Goal: Navigation & Orientation: Find specific page/section

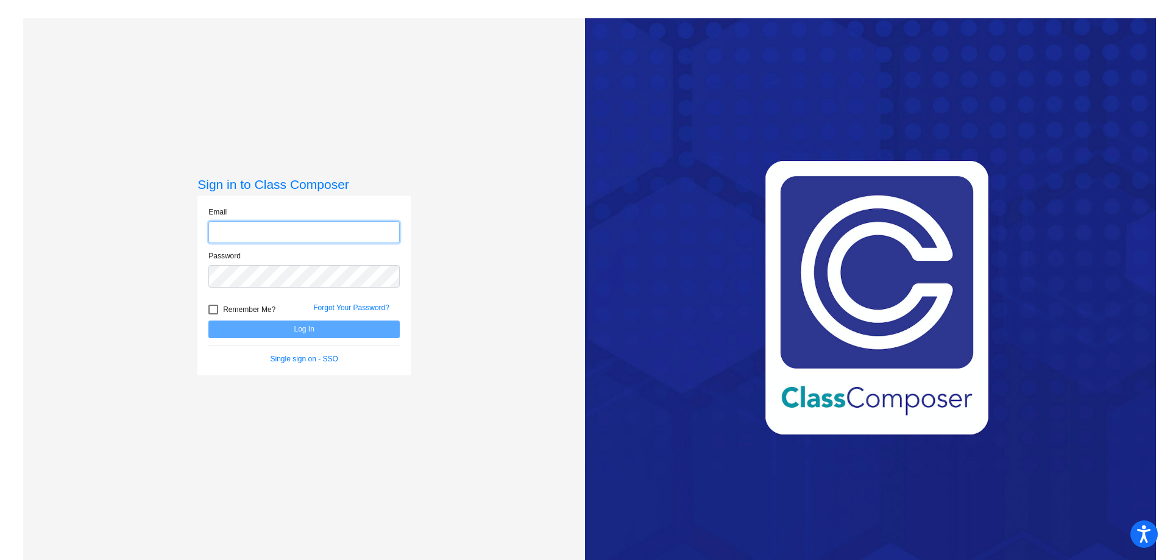
click at [285, 235] on input "email" at bounding box center [303, 232] width 191 height 23
type input "[EMAIL_ADDRESS][DOMAIN_NAME]"
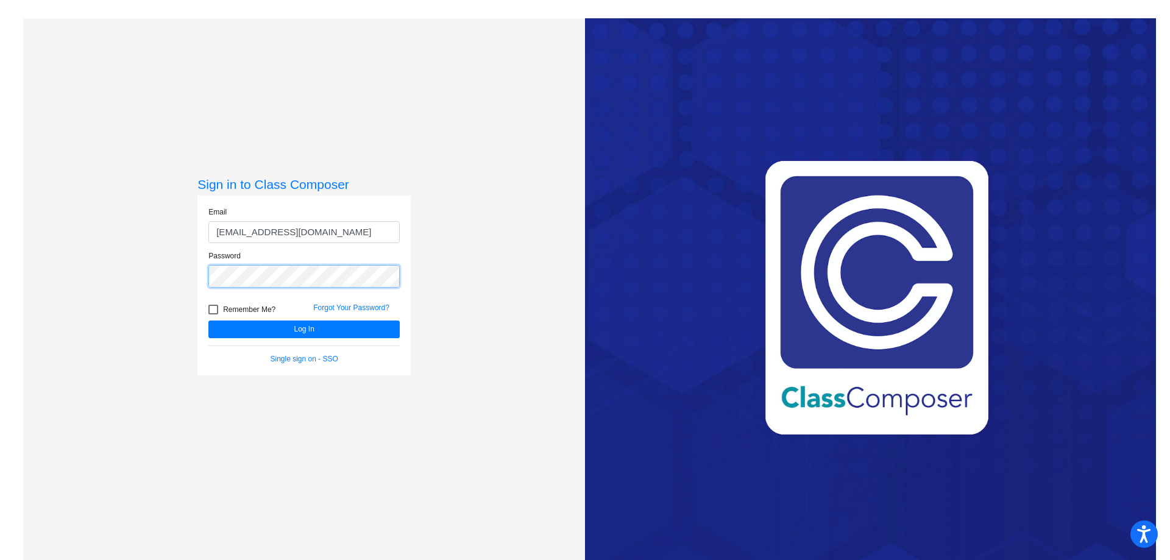
click at [208, 321] on button "Log In" at bounding box center [303, 330] width 191 height 18
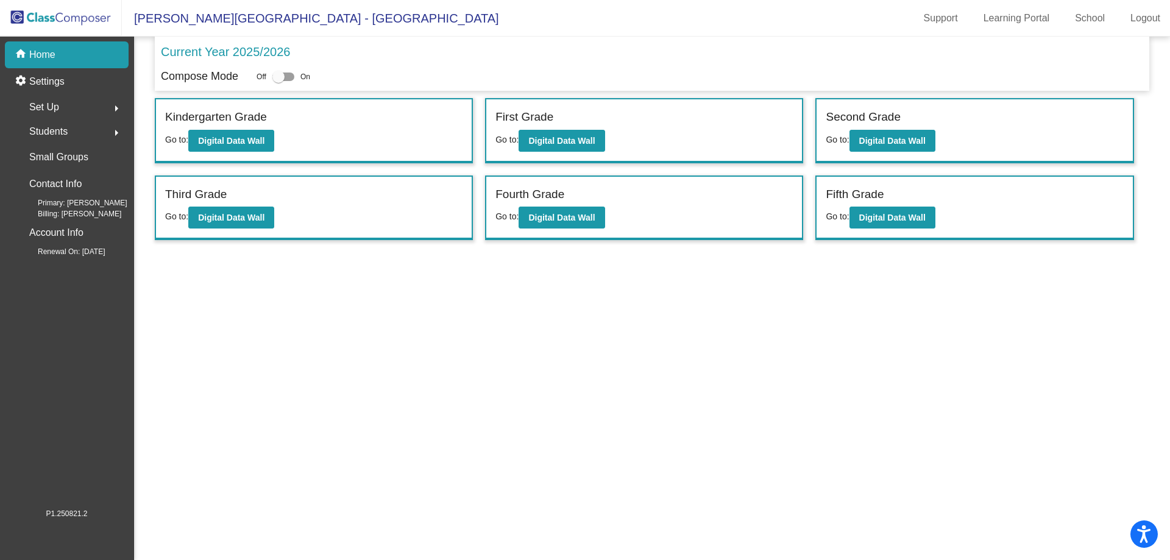
click at [65, 129] on span "Students" at bounding box center [48, 131] width 38 height 17
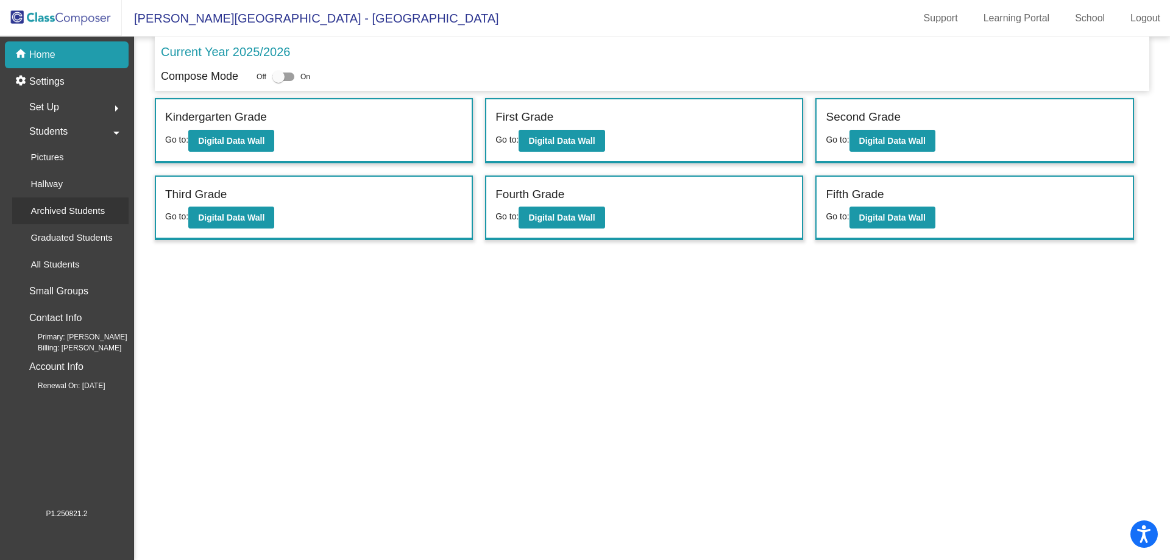
click at [57, 210] on p "Archived Students" at bounding box center [67, 211] width 74 height 15
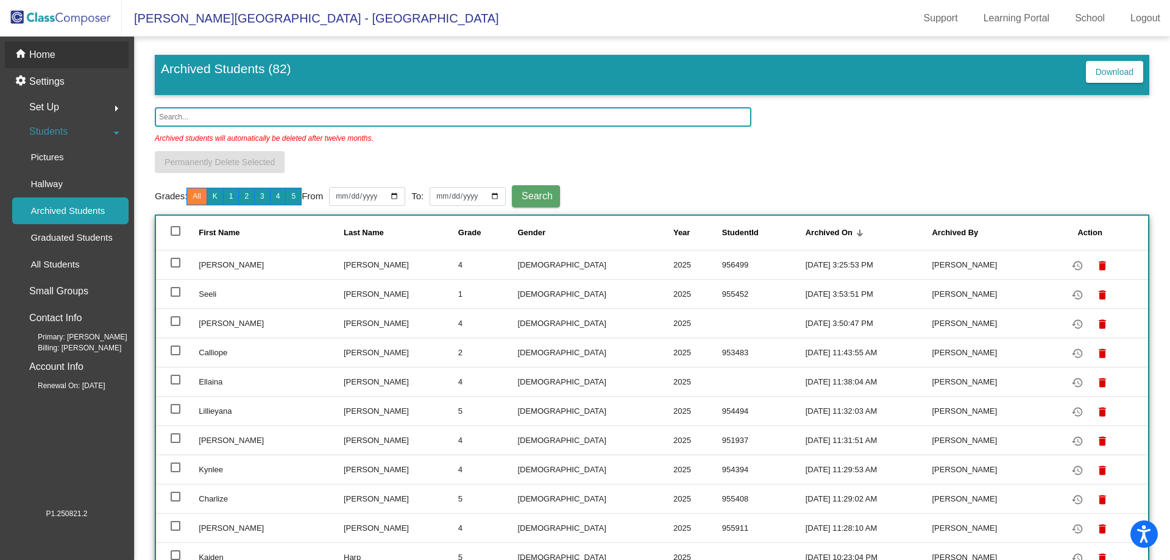
click at [48, 50] on p "Home" at bounding box center [42, 55] width 26 height 15
